Goal: Task Accomplishment & Management: Manage account settings

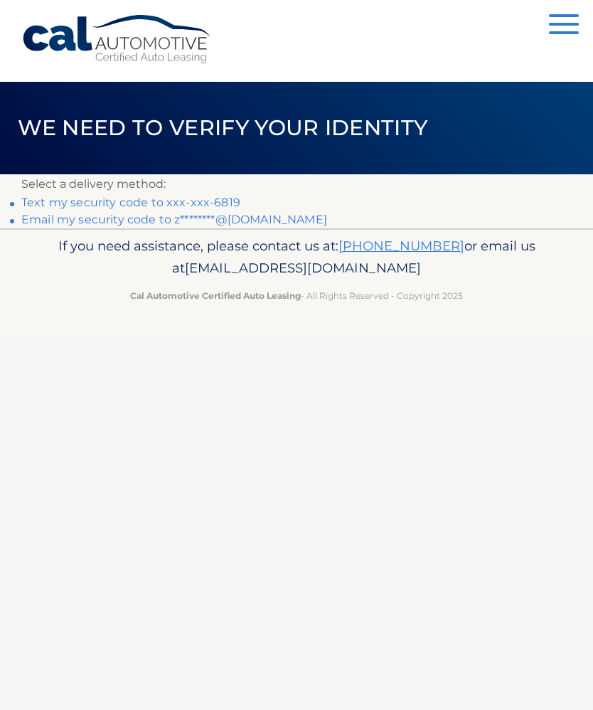
click at [174, 201] on link "Text my security code to xxx-xxx-6819" at bounding box center [130, 203] width 219 height 14
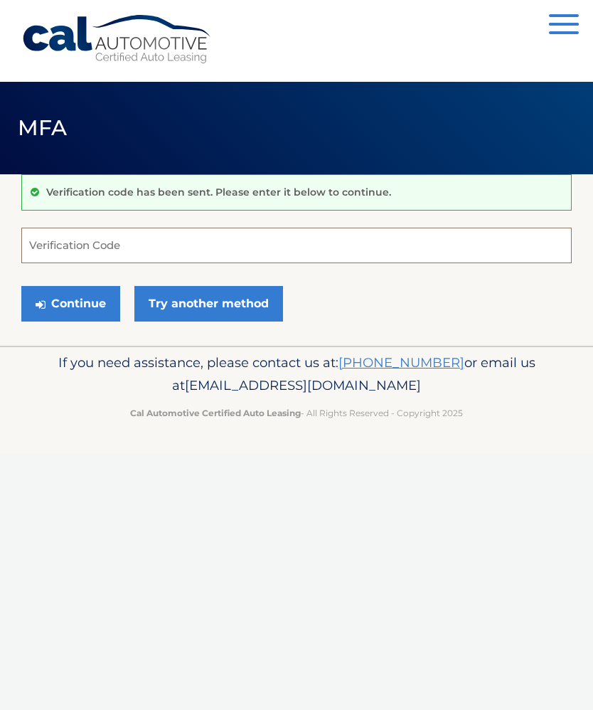
click at [51, 253] on input "Verification Code" at bounding box center [296, 246] width 551 height 36
type input "769009"
click at [79, 309] on button "Continue" at bounding box center [70, 304] width 99 height 36
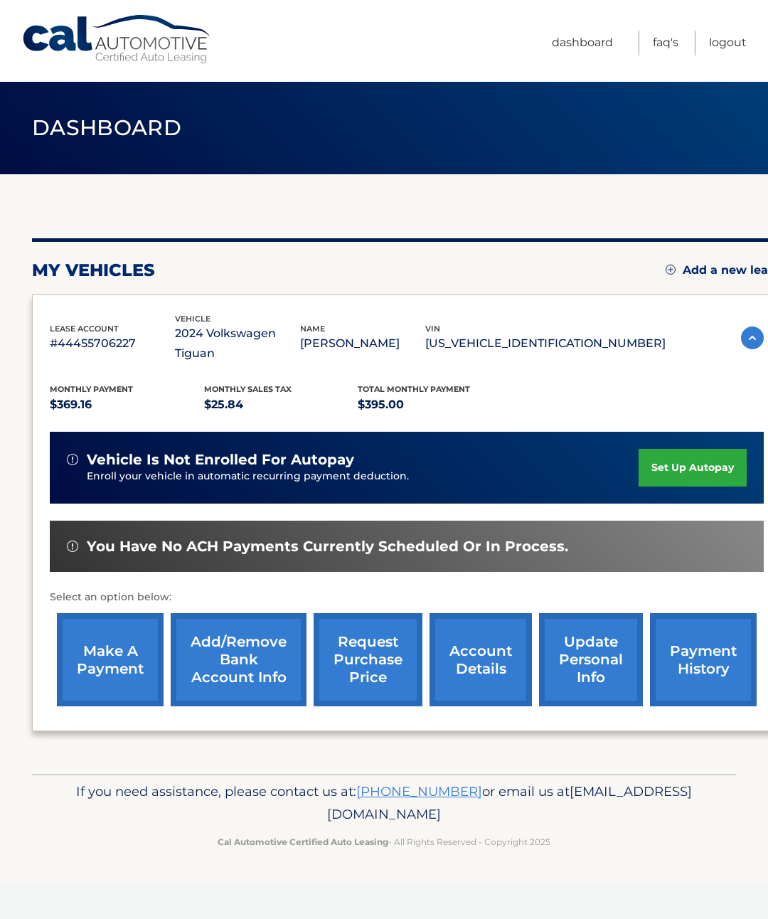
click at [106, 645] on link "make a payment" at bounding box center [110, 659] width 107 height 93
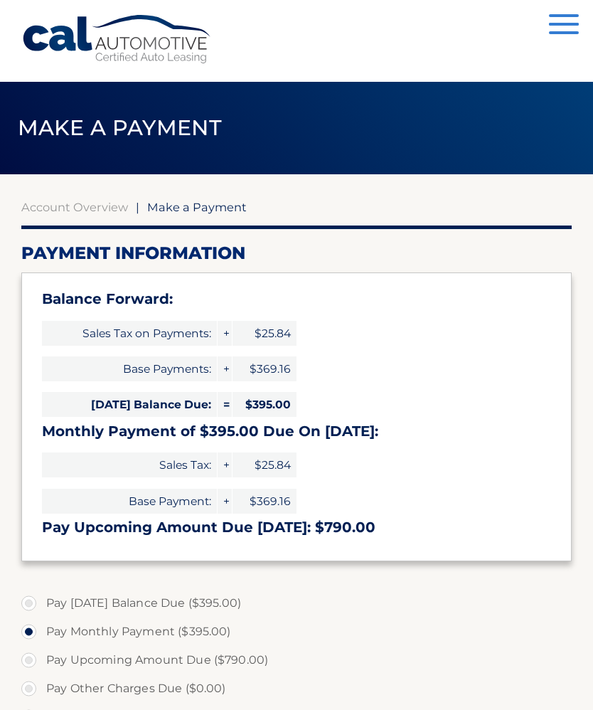
select select "N2VlNmI1MTgtYzk4Zi00ODRhLTkyNTUtMDBlNjk0MGZkZDZk"
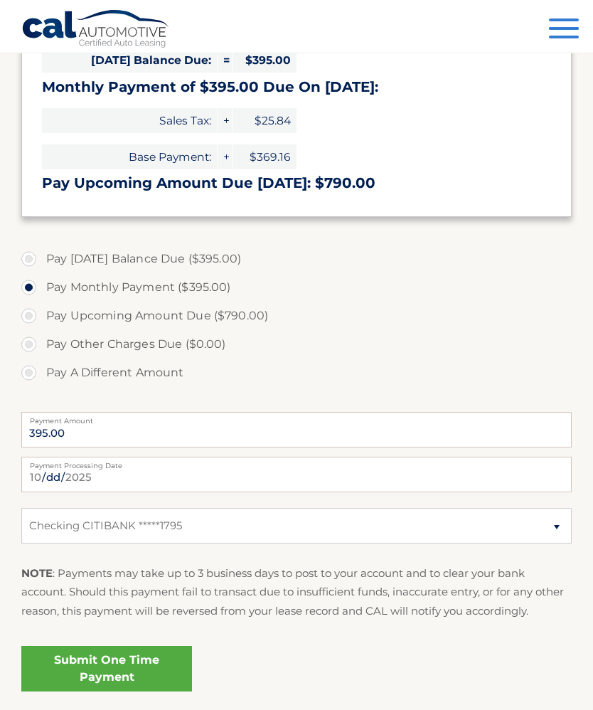
scroll to position [369, 0]
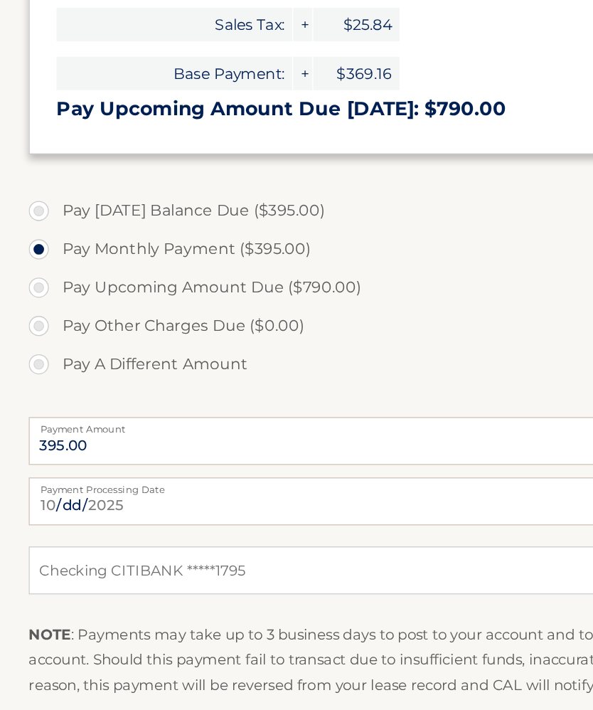
click at [27, 220] on label "Pay Today's Balance Due ($395.00)" at bounding box center [296, 234] width 551 height 28
click at [27, 220] on input "Pay Today's Balance Due ($395.00)" at bounding box center [34, 231] width 14 height 23
radio input "true"
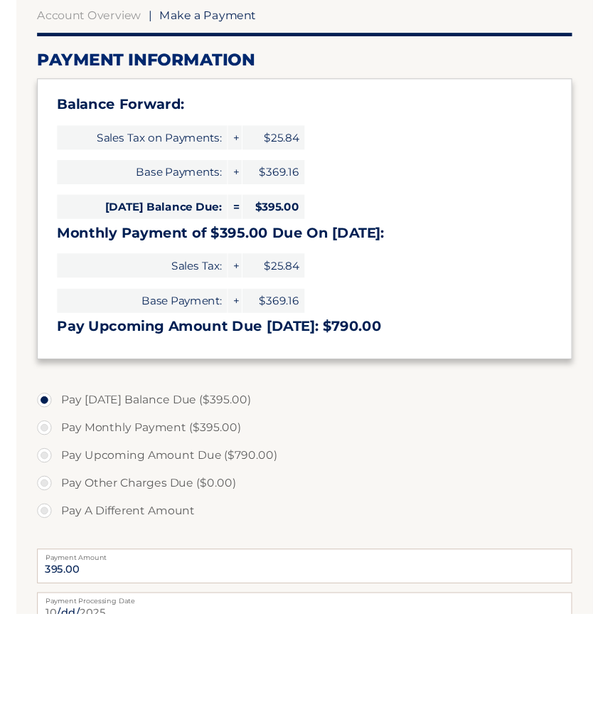
scroll to position [401, 0]
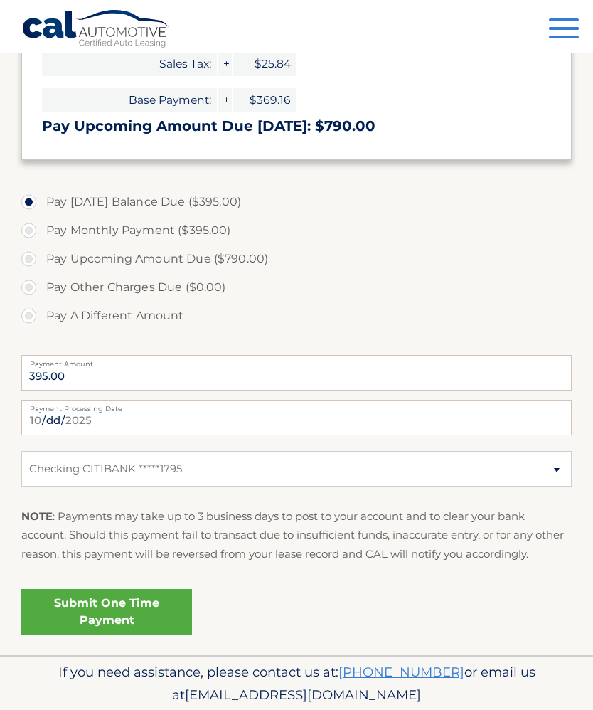
click at [90, 605] on link "Submit One Time Payment" at bounding box center [106, 612] width 171 height 46
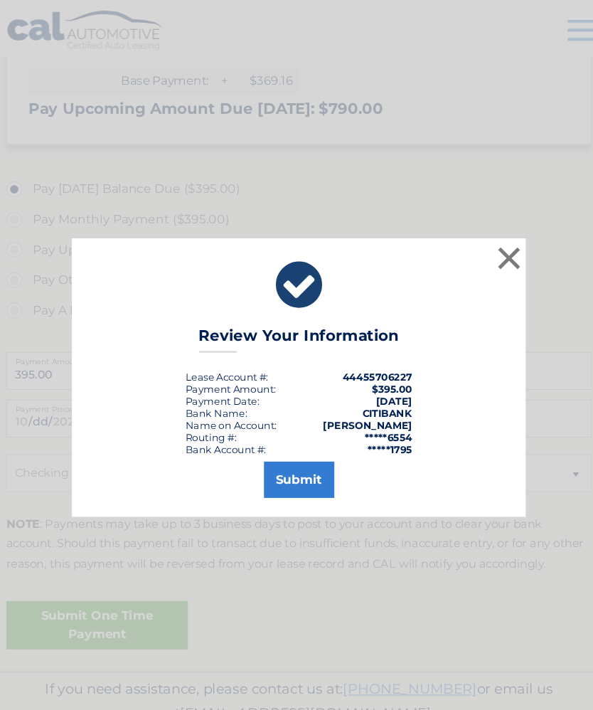
scroll to position [415, 0]
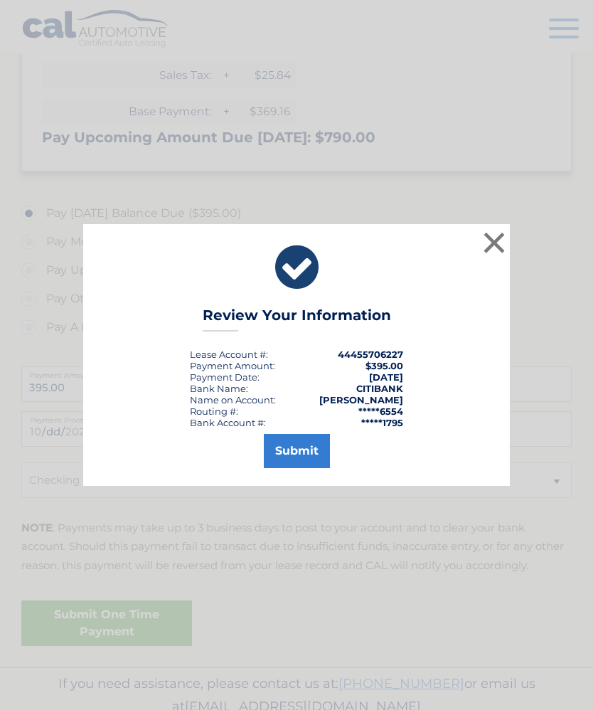
click at [292, 468] on button "Submit" at bounding box center [297, 451] width 66 height 34
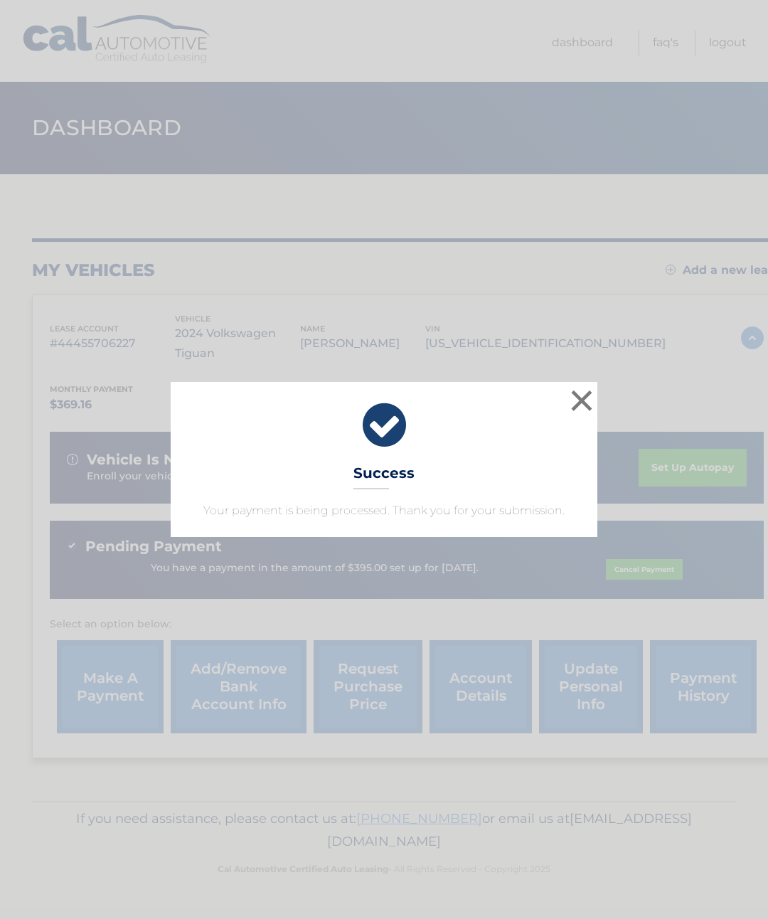
click at [585, 401] on button "×" at bounding box center [582, 400] width 28 height 28
